Goal: Information Seeking & Learning: Find specific fact

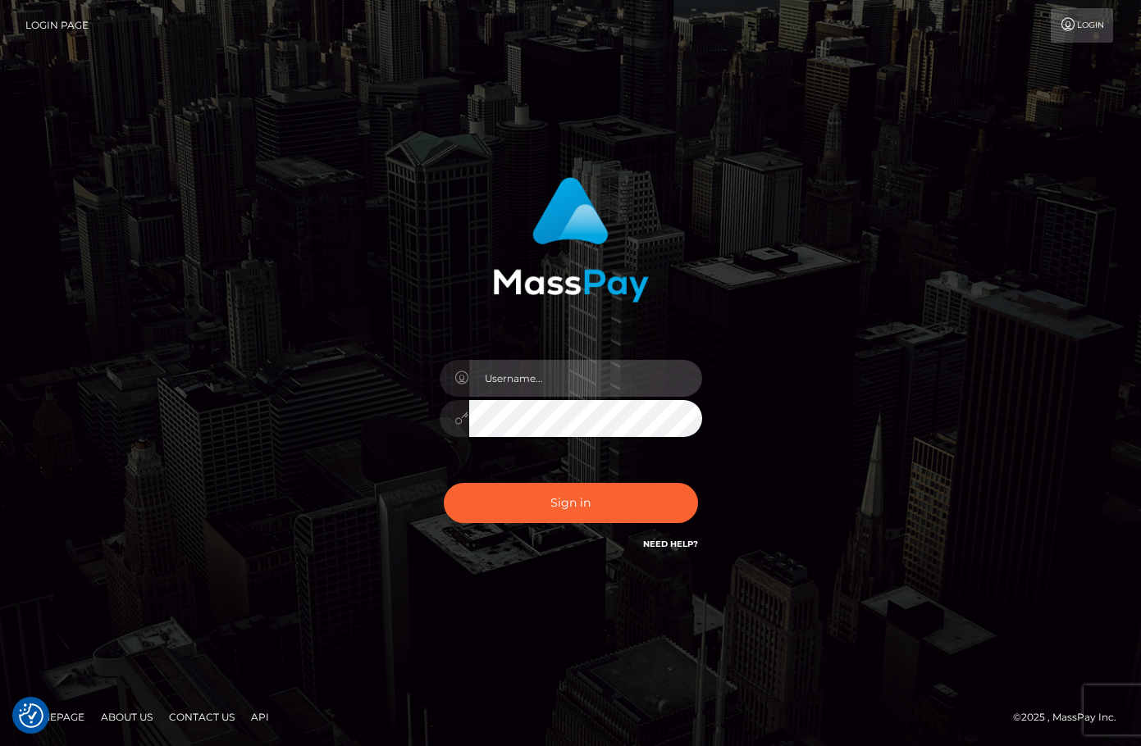
type input "christianc.xcite"
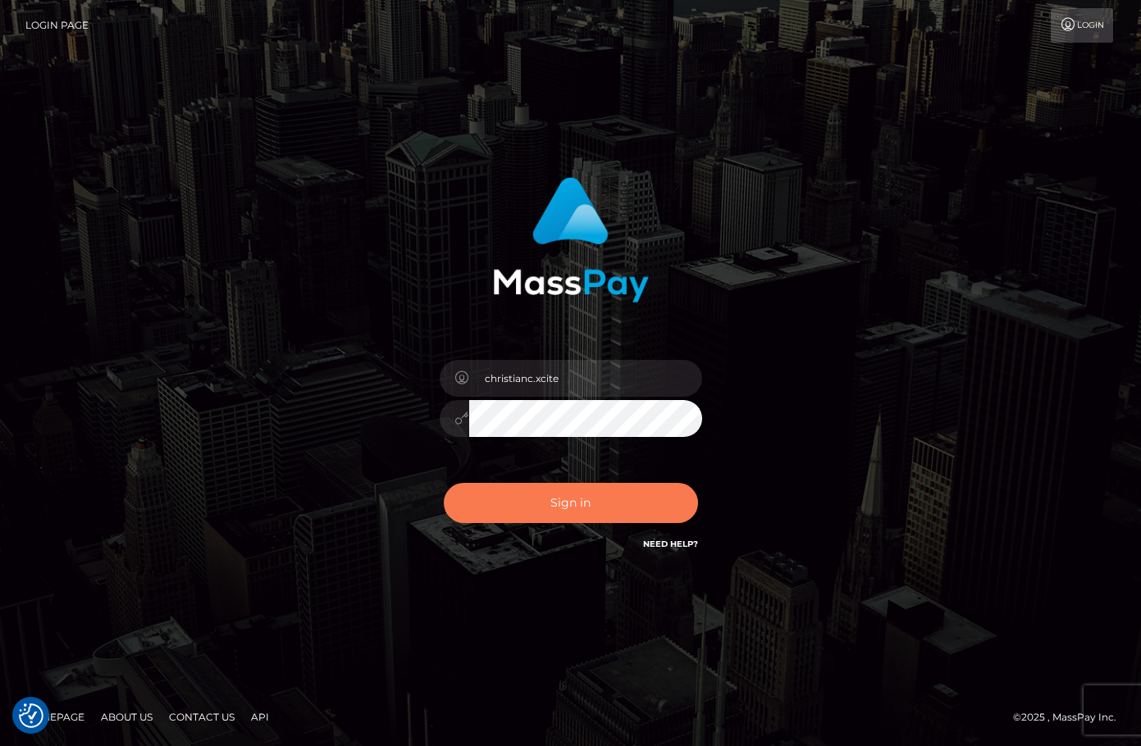
click at [635, 497] on button "Sign in" at bounding box center [571, 503] width 254 height 40
click at [564, 500] on button "Sign in" at bounding box center [571, 503] width 254 height 40
type input "christianc.xcite"
click at [567, 500] on button "Sign in" at bounding box center [571, 503] width 254 height 40
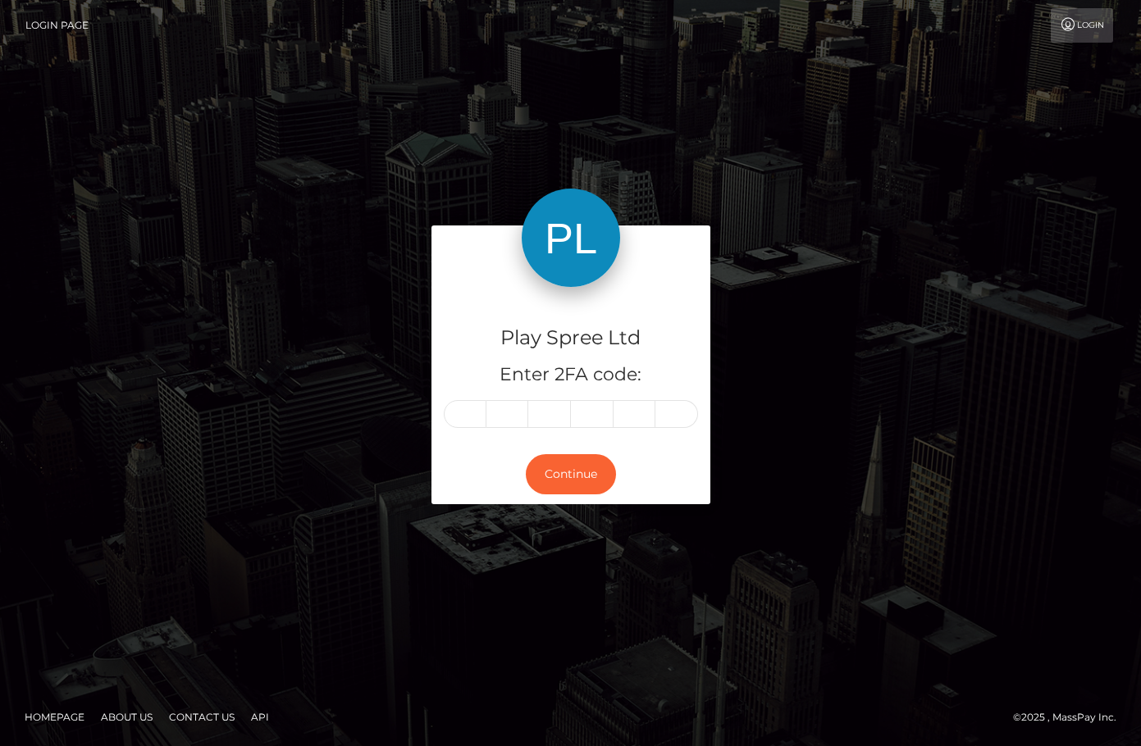
click at [472, 415] on input "text" at bounding box center [465, 414] width 43 height 28
type input "7"
type input "2"
type input "5"
type input "7"
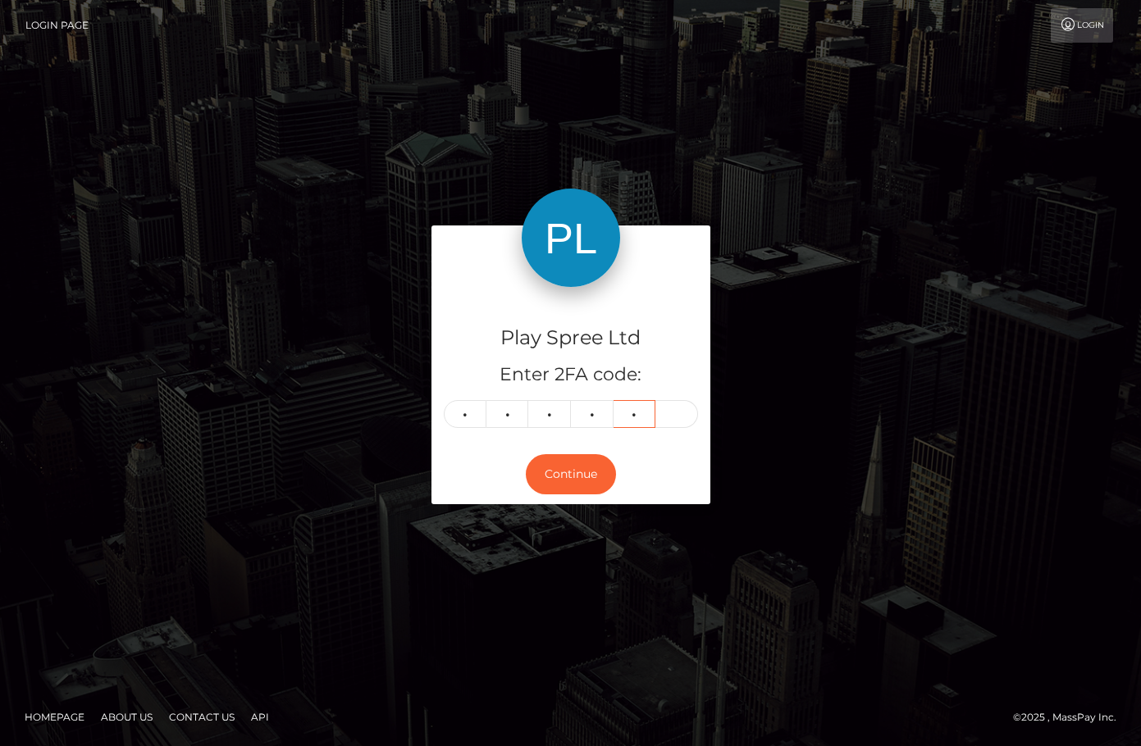
type input "2"
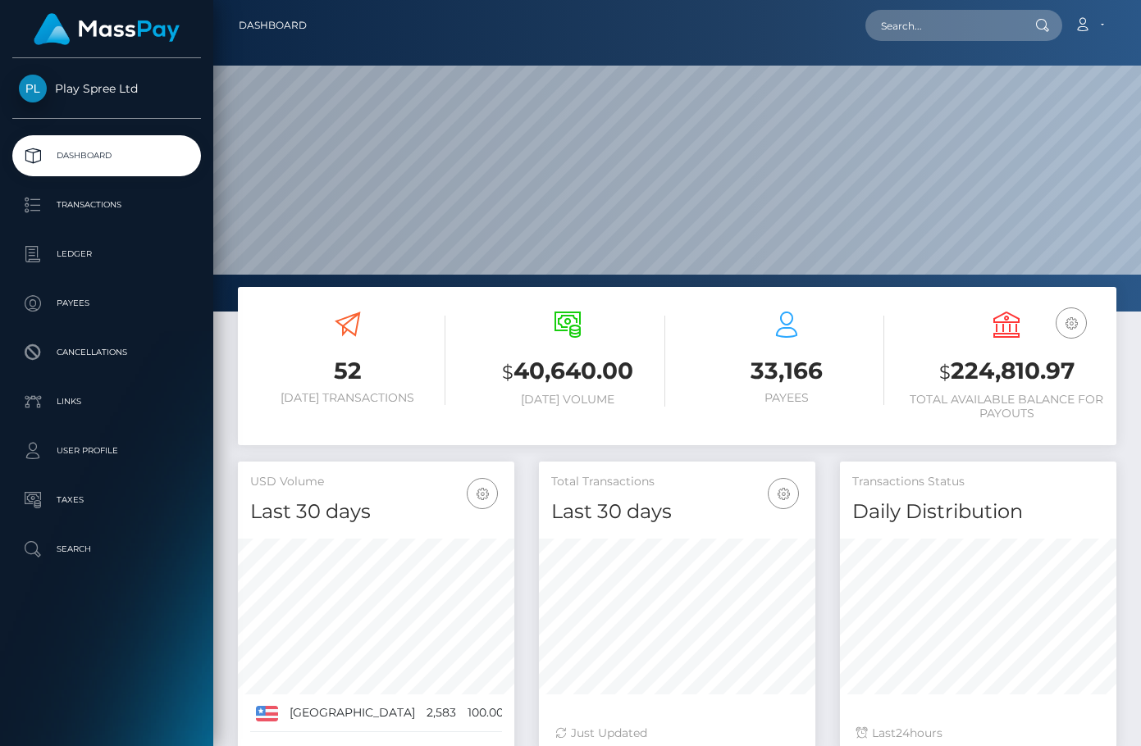
scroll to position [291, 276]
click at [669, 11] on div "Loading... Loading... Account Edit Profile Logout" at bounding box center [718, 25] width 796 height 34
click at [104, 253] on p "Ledger" at bounding box center [107, 254] width 176 height 25
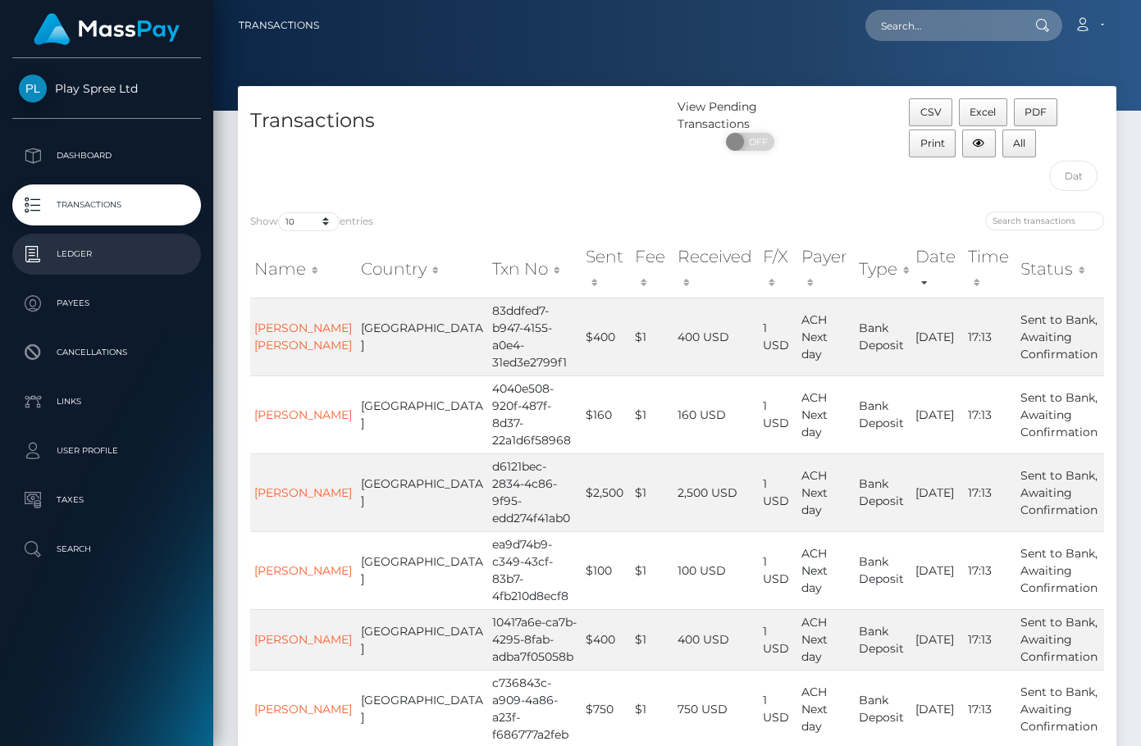
click at [113, 258] on p "Ledger" at bounding box center [107, 254] width 176 height 25
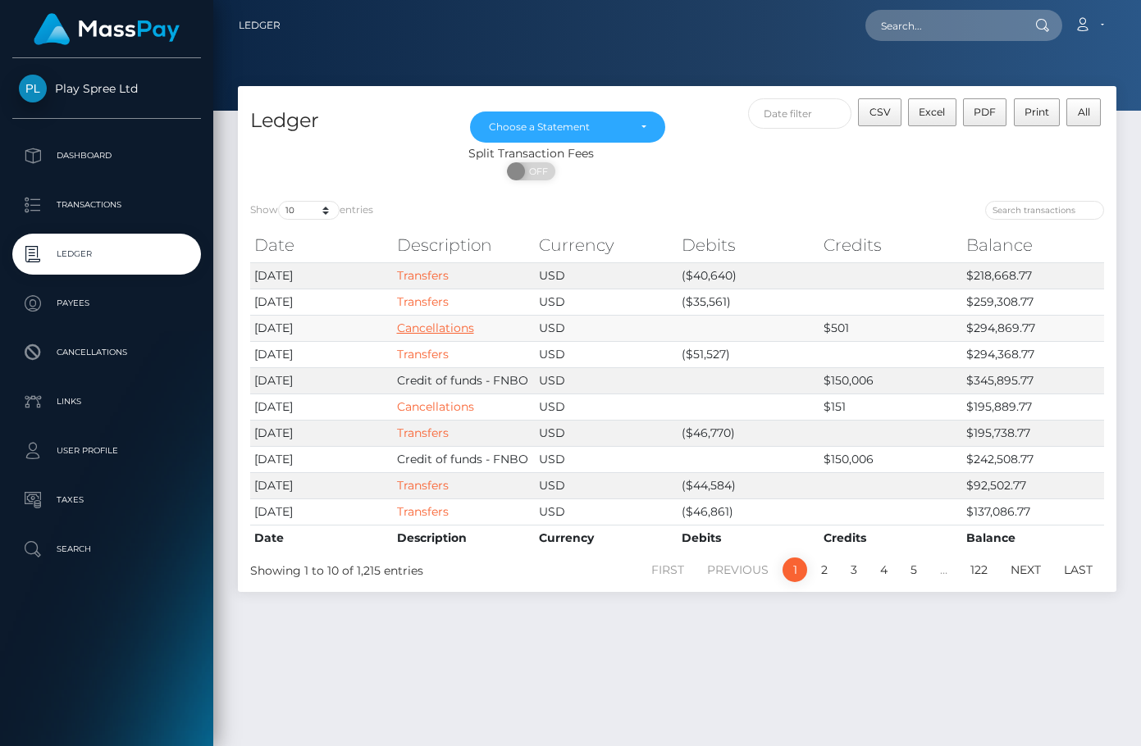
click at [440, 323] on link "Cancellations" at bounding box center [435, 328] width 77 height 15
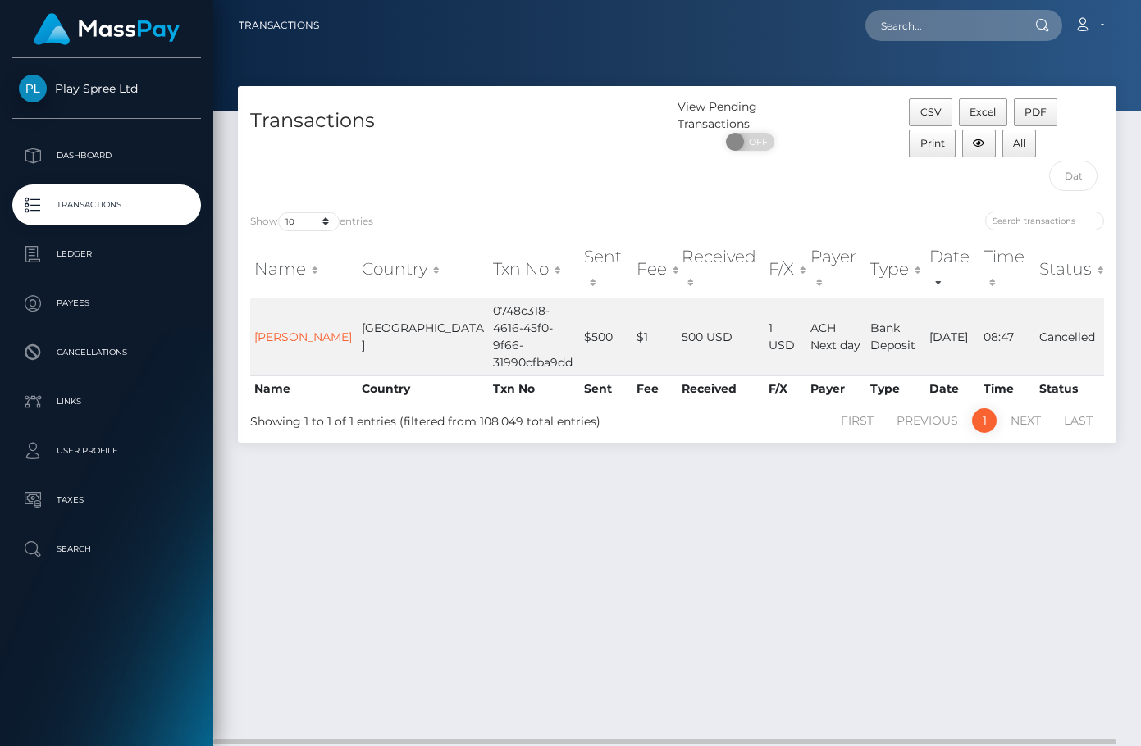
click at [759, 503] on div "Transactions View Pending Transactions ON OFF CSV Excel PDF Print All Show 10 2…" at bounding box center [677, 409] width 928 height 646
click at [919, 112] on button "CSV" at bounding box center [930, 112] width 43 height 28
drag, startPoint x: 991, startPoint y: 519, endPoint x: 969, endPoint y: 516, distance: 22.4
click at [991, 519] on div "Transactions View Pending Transactions ON OFF CSV Excel PDF Print All Show 10 2…" at bounding box center [677, 409] width 928 height 646
click at [489, 308] on td "0748c318-4616-45f0-9f66-31990cfba9dd" at bounding box center [534, 337] width 91 height 78
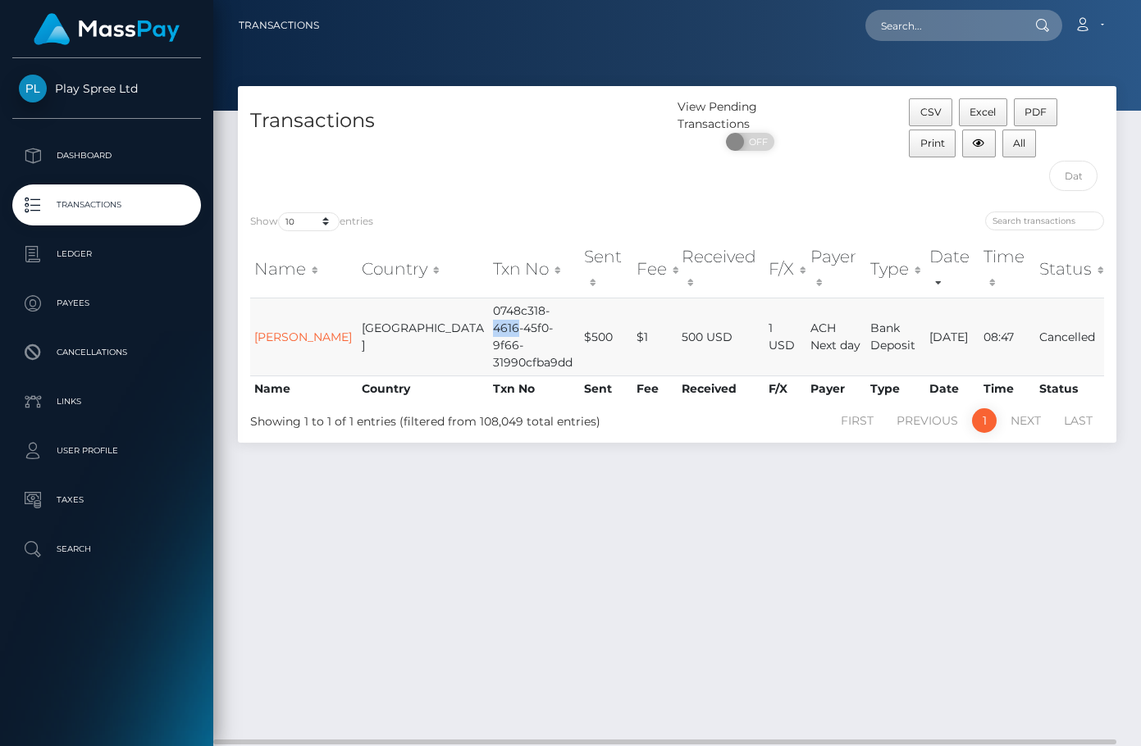
click at [489, 308] on td "0748c318-4616-45f0-9f66-31990cfba9dd" at bounding box center [534, 337] width 91 height 78
copy td "0748c318-4616-45f0-9f66-31990cfba9dd"
click at [959, 183] on div "CSV Excel PDF Print All" at bounding box center [1007, 148] width 220 height 101
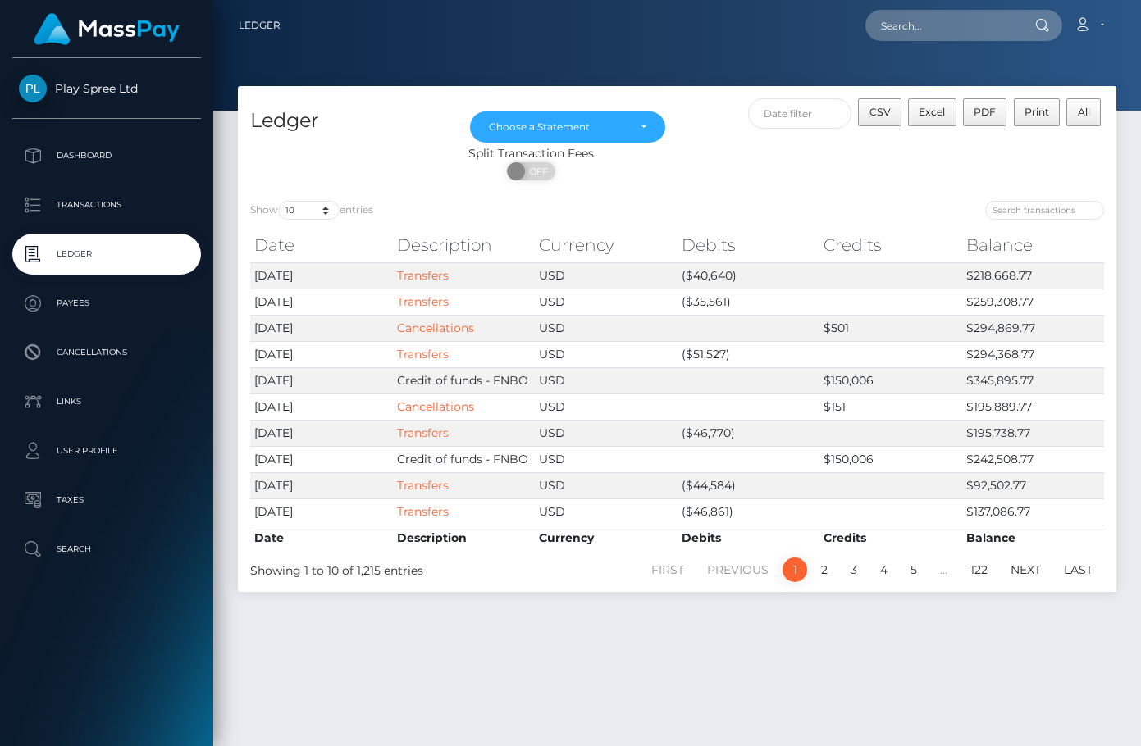
click at [859, 682] on div "Ledger Mar 2024 Apr 2024 May 2024 Jun 2024 Jul 2024 Aug 2024 Sep 2024 Oct 2024 …" at bounding box center [677, 409] width 928 height 646
click at [435, 404] on link "Cancellations" at bounding box center [435, 406] width 77 height 15
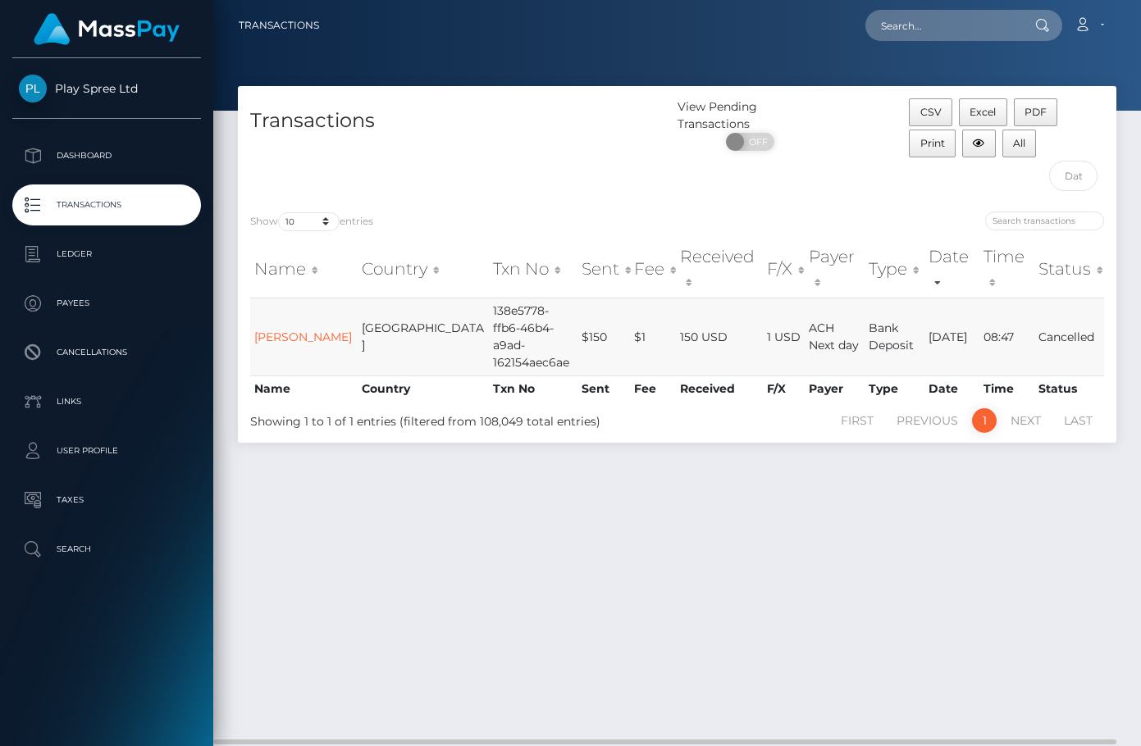
click at [489, 300] on td "138e5778-ffb6-46b4-a9ad-162154aec6ae" at bounding box center [533, 337] width 88 height 78
copy td "138e5778-ffb6-46b4-a9ad-162154aec6ae"
click at [934, 32] on input "text" at bounding box center [942, 25] width 154 height 31
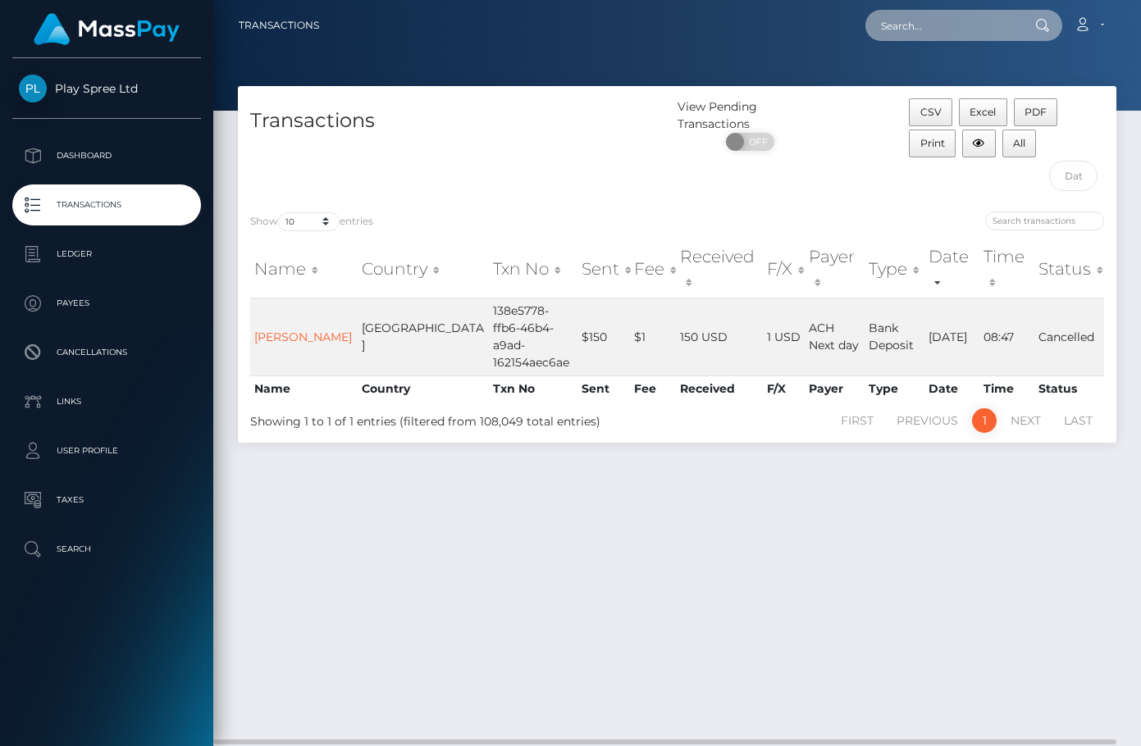
paste input "138e5778-ffb6-46b4-a9ad-162154aec6ae"
type input "138e5778-ffb6-46b4-a9ad-162154aec6ae"
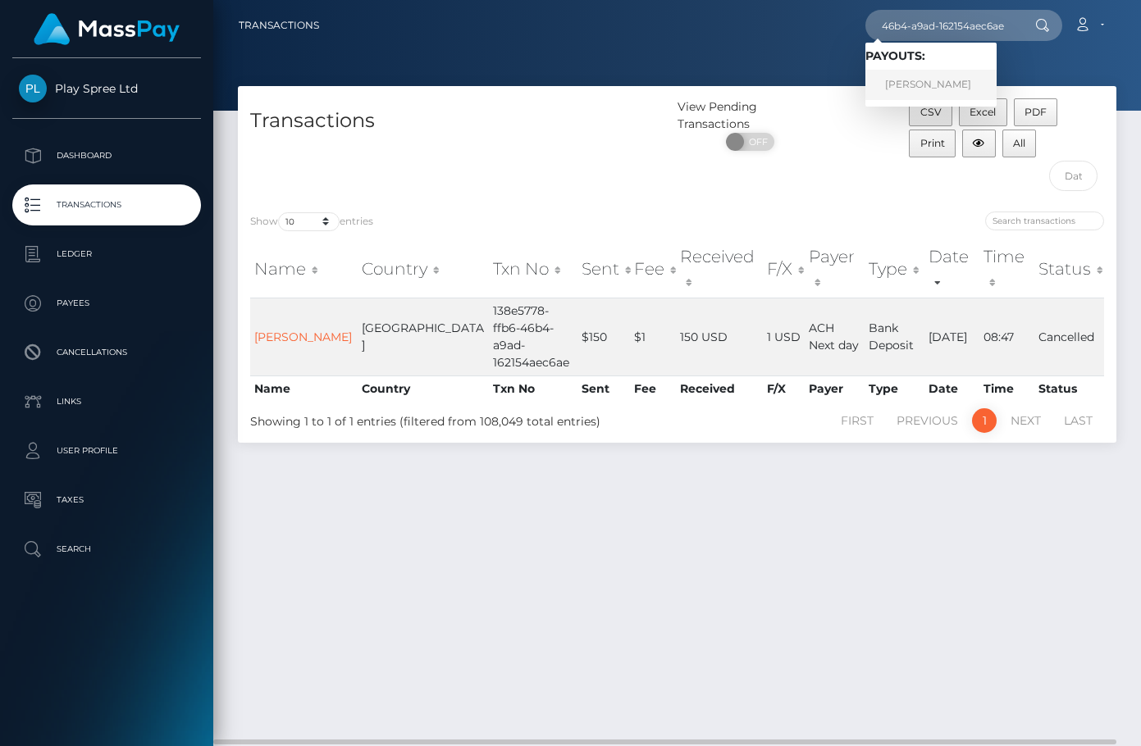
scroll to position [0, 0]
click at [969, 80] on link "TRINIDAD GUSTAMANTE" at bounding box center [930, 85] width 131 height 30
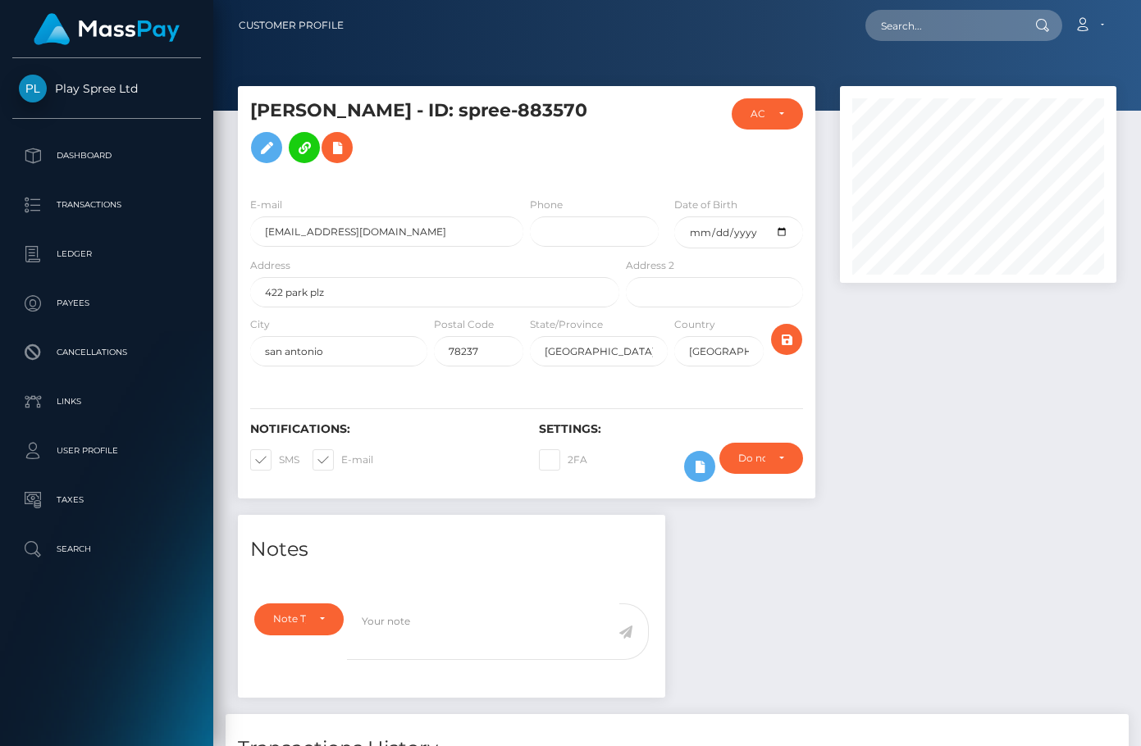
scroll to position [197, 276]
click at [279, 138] on h5 "[PERSON_NAME] - ID: spree-883570" at bounding box center [430, 134] width 360 height 73
copy h5 "883570"
drag, startPoint x: 1071, startPoint y: 393, endPoint x: 1058, endPoint y: 384, distance: 15.3
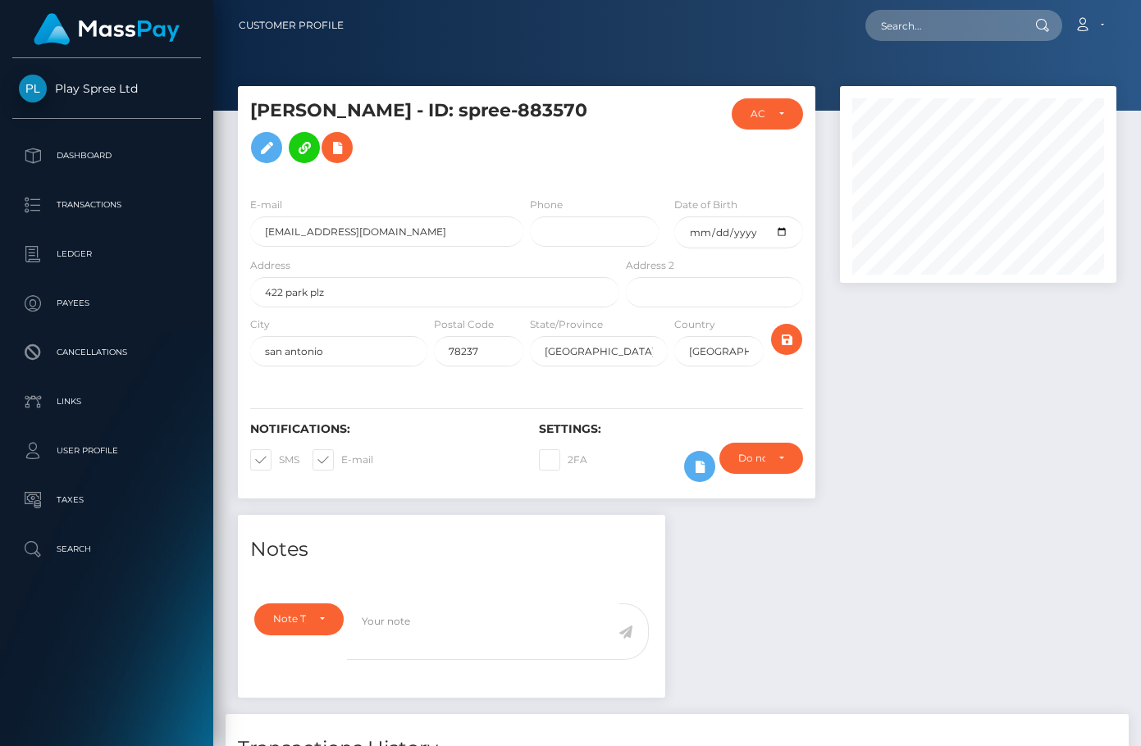
click at [1071, 393] on div at bounding box center [978, 300] width 301 height 429
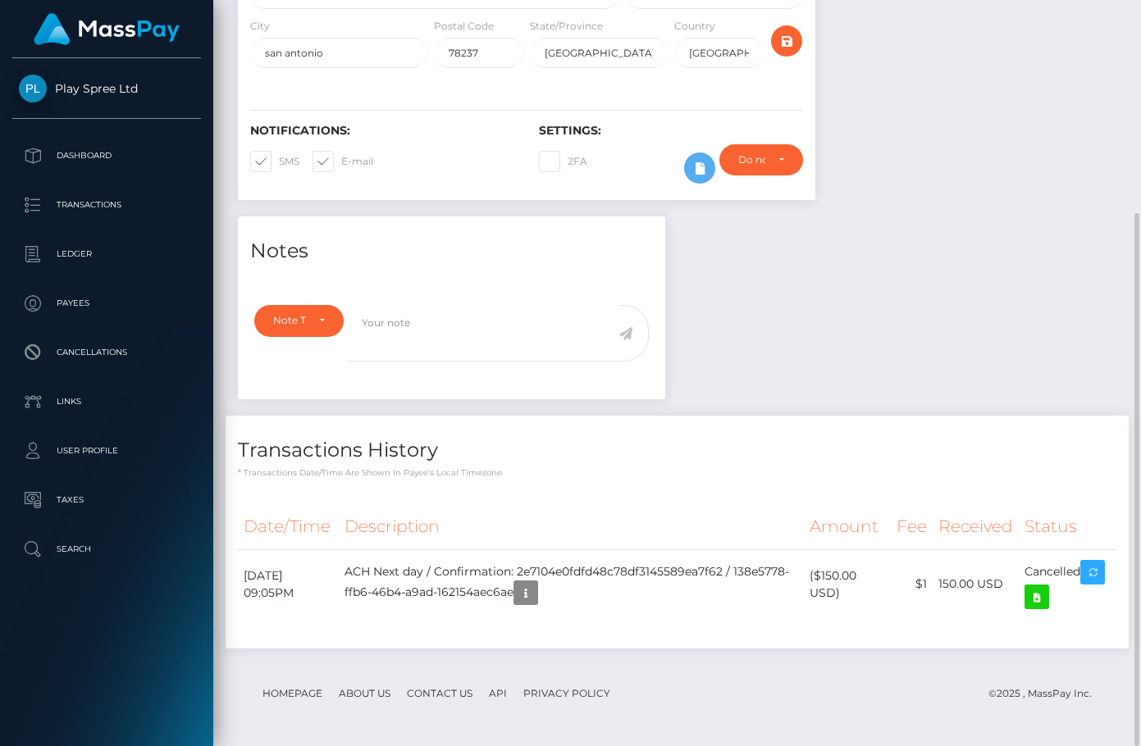
click at [1068, 267] on div "Notes Note Type Compliance Clear Compliance General Note Type" at bounding box center [677, 441] width 903 height 449
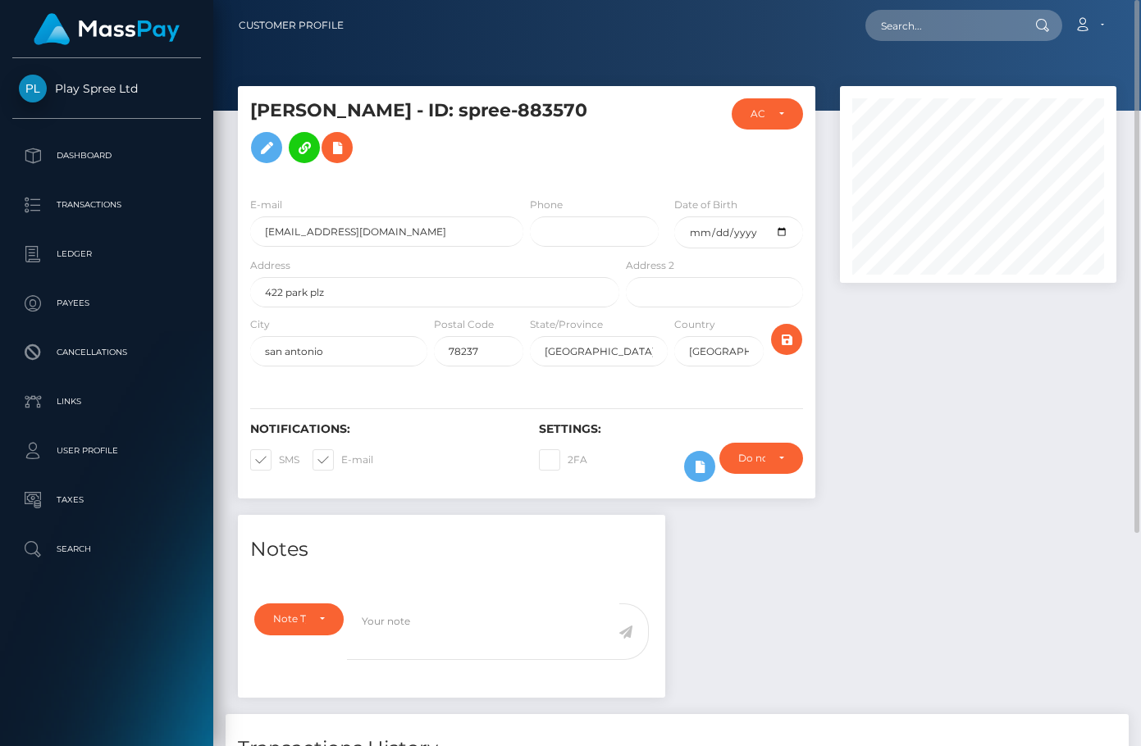
click at [281, 150] on h5 "[PERSON_NAME] - ID: spree-883570" at bounding box center [430, 134] width 360 height 73
copy h5 "883570"
click at [1062, 682] on div "Notes Note Type Compliance Clear Compliance General Note Type" at bounding box center [677, 739] width 903 height 449
click at [933, 40] on div "Loading... Loading... Account Edit Profile Logout" at bounding box center [736, 25] width 759 height 34
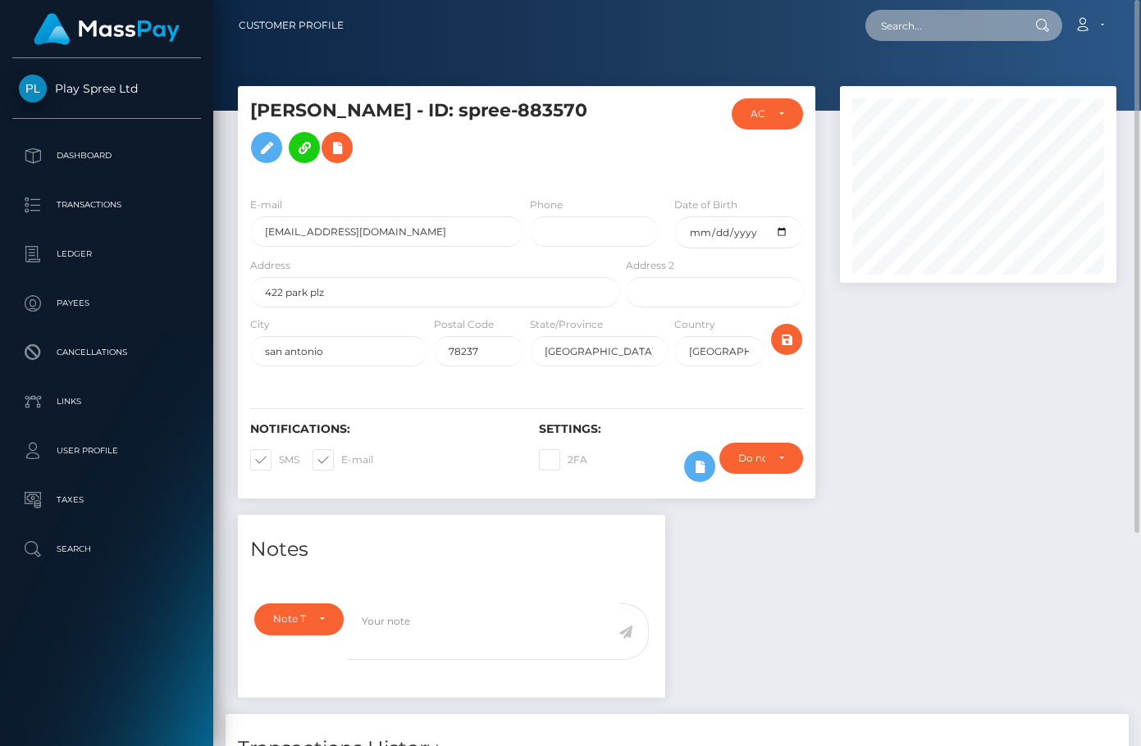
click at [933, 30] on input "text" at bounding box center [942, 25] width 154 height 31
paste input "334948"
type input "334948"
click at [1027, 404] on div at bounding box center [978, 300] width 301 height 429
